Goal: Task Accomplishment & Management: Manage account settings

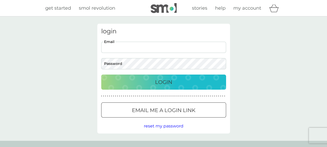
click at [127, 48] on input "Email" at bounding box center [163, 47] width 125 height 11
type input "[EMAIL_ADDRESS][DOMAIN_NAME]"
click at [163, 79] on p "Login" at bounding box center [163, 82] width 17 height 8
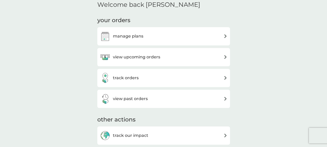
scroll to position [104, 0]
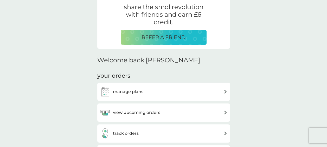
click at [129, 95] on h3 "manage plans" at bounding box center [128, 91] width 30 height 7
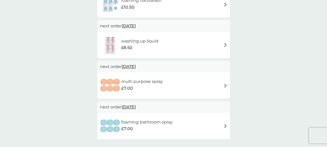
scroll to position [78, 0]
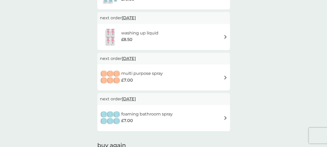
click at [136, 100] on span "[DATE]" at bounding box center [129, 99] width 14 height 10
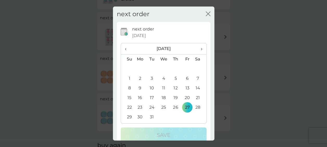
click at [206, 13] on icon "close" at bounding box center [208, 13] width 5 height 5
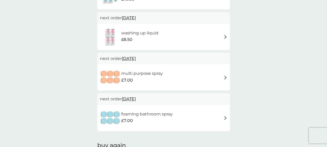
click at [226, 119] on img at bounding box center [226, 118] width 4 height 4
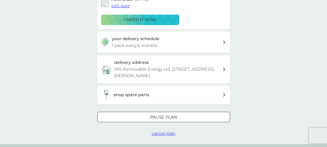
scroll to position [104, 0]
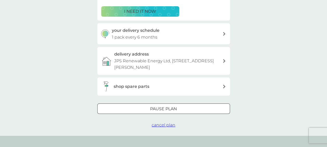
click at [166, 124] on span "cancel plan" at bounding box center [164, 124] width 24 height 5
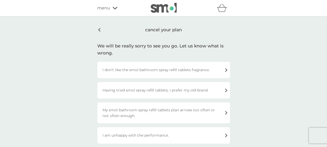
click at [99, 32] on div "cancel your plan" at bounding box center [163, 30] width 133 height 12
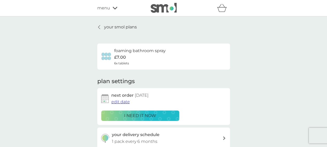
click at [99, 28] on icon at bounding box center [99, 27] width 2 height 4
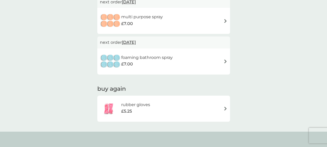
scroll to position [130, 0]
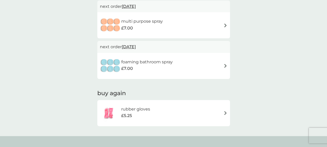
click at [226, 68] on div "foaming bathroom spray £7.00" at bounding box center [164, 66] width 128 height 18
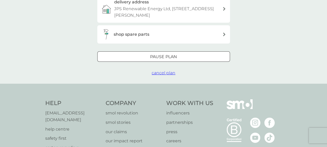
scroll to position [130, 0]
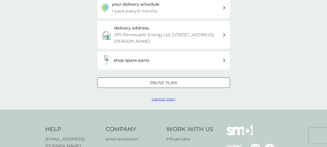
click at [172, 100] on span "cancel plan" at bounding box center [164, 98] width 24 height 5
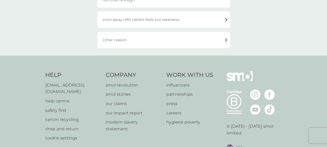
click at [119, 39] on div "Other reason." at bounding box center [163, 40] width 133 height 16
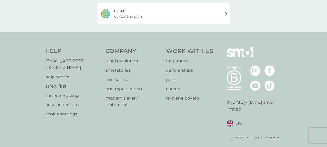
click at [129, 14] on span "cancel the plan" at bounding box center [128, 17] width 28 height 6
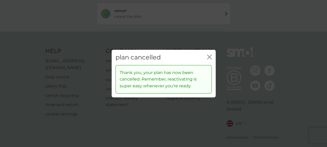
click at [211, 55] on icon "close" at bounding box center [209, 57] width 5 height 5
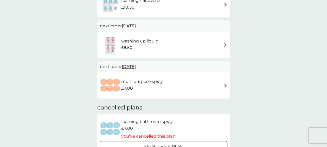
scroll to position [78, 0]
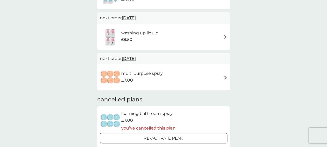
click at [224, 78] on img at bounding box center [226, 77] width 4 height 4
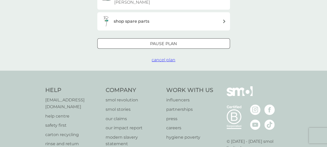
scroll to position [182, 0]
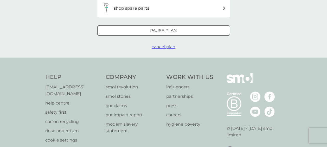
click at [169, 48] on span "cancel plan" at bounding box center [164, 46] width 24 height 5
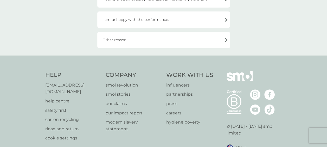
click at [132, 40] on div "Other reason." at bounding box center [163, 40] width 133 height 16
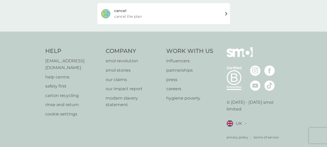
click at [117, 14] on span "cancel the plan" at bounding box center [128, 17] width 28 height 6
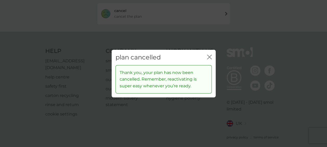
click at [212, 54] on div "plan cancelled close" at bounding box center [164, 57] width 104 height 15
click at [211, 56] on icon "close" at bounding box center [211, 57] width 2 height 4
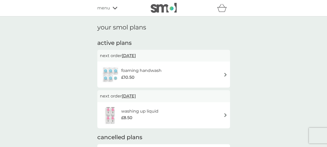
click at [111, 8] on div "menu" at bounding box center [119, 8] width 44 height 7
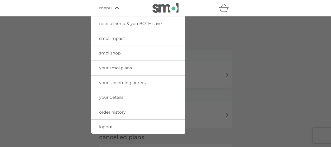
click at [109, 112] on span "order history" at bounding box center [112, 112] width 27 height 5
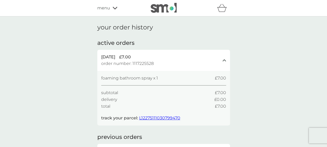
click at [155, 116] on span "L12275111030799470" at bounding box center [159, 117] width 41 height 5
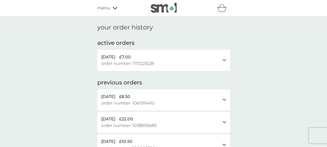
click at [106, 8] on span "menu" at bounding box center [103, 8] width 13 height 7
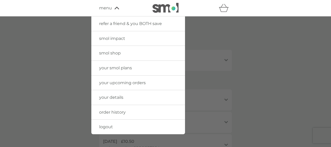
click at [116, 96] on span "your details" at bounding box center [111, 97] width 24 height 5
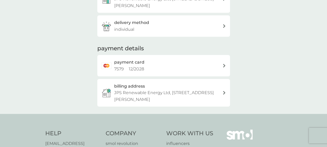
scroll to position [130, 0]
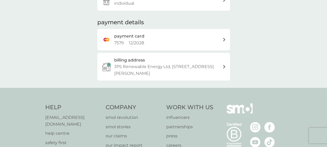
click at [216, 68] on p "JPS Renewable Energy Ltd, [STREET_ADDRESS][PERSON_NAME]" at bounding box center [168, 69] width 108 height 13
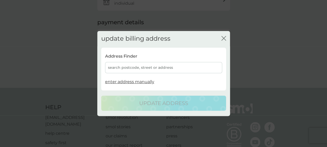
click at [222, 37] on icon "close" at bounding box center [224, 38] width 5 height 5
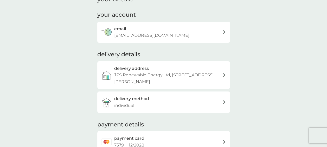
scroll to position [0, 0]
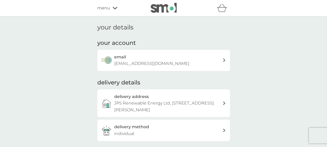
click at [104, 8] on span "menu" at bounding box center [103, 8] width 13 height 7
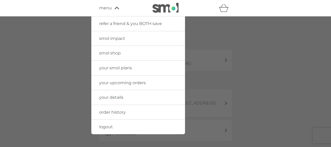
click at [115, 111] on span "order history" at bounding box center [112, 112] width 27 height 5
